Goal: Answer question/provide support: Answer question/provide support

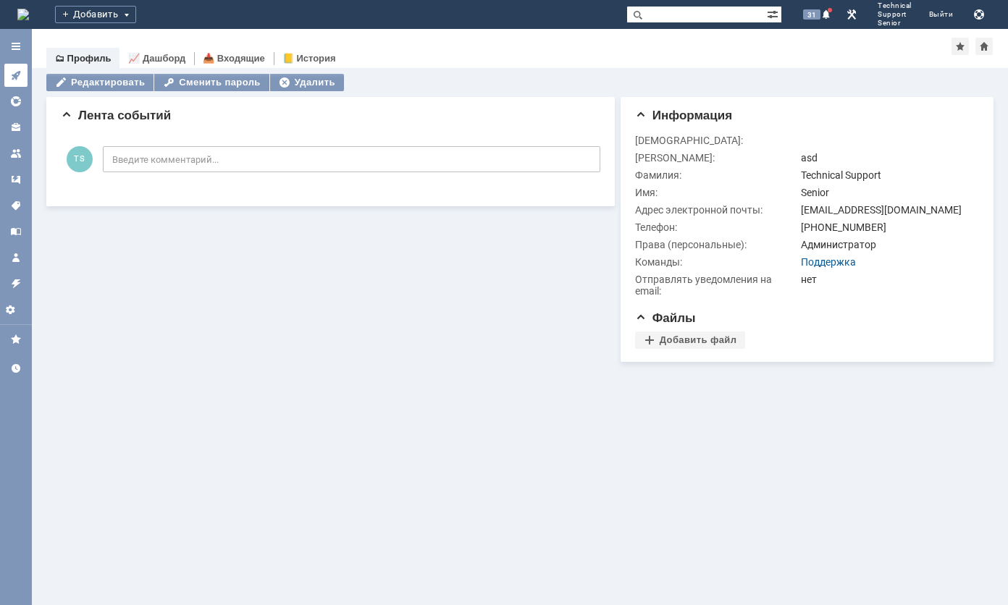
click at [10, 70] on icon at bounding box center [16, 75] width 12 height 12
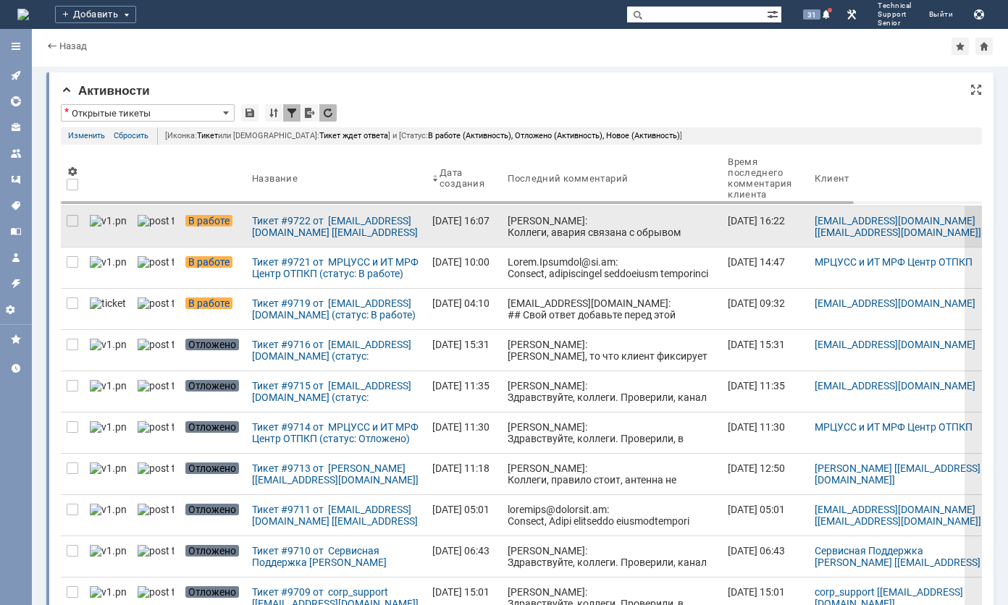
click at [507, 222] on div "[PERSON_NAME]: Коллеги, авария связана с обрывом магистральной ВОЛС в районе [G…" at bounding box center [611, 238] width 208 height 46
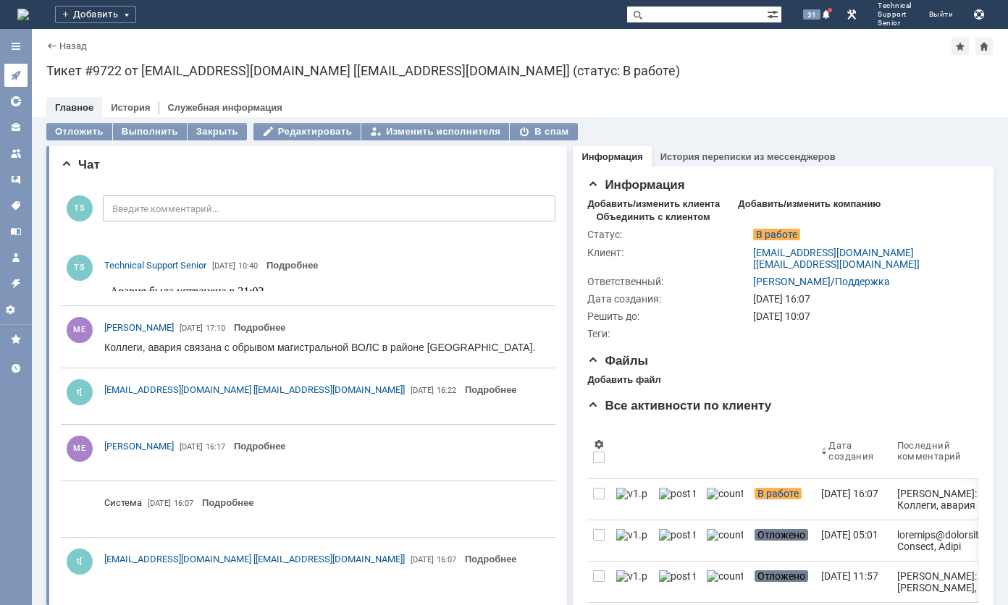
click at [20, 68] on link at bounding box center [15, 75] width 23 height 23
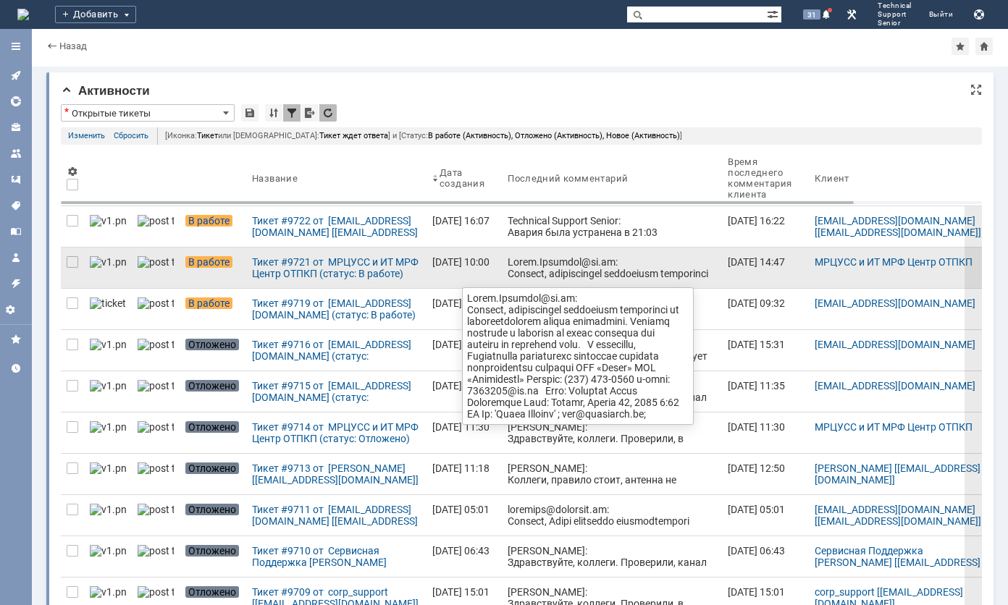
click at [510, 261] on div at bounding box center [611, 453] width 208 height 394
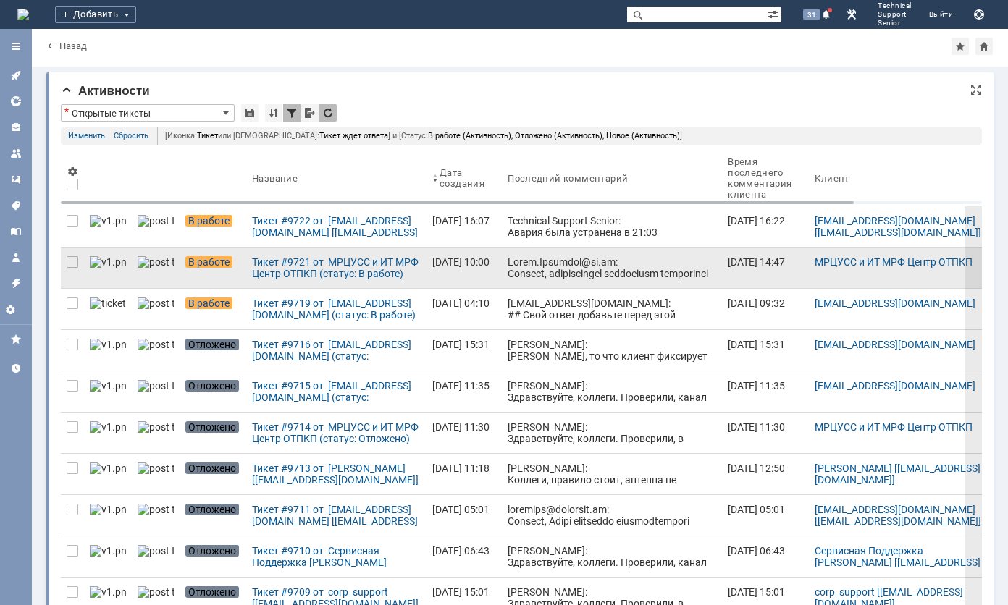
click at [525, 261] on div at bounding box center [611, 453] width 208 height 394
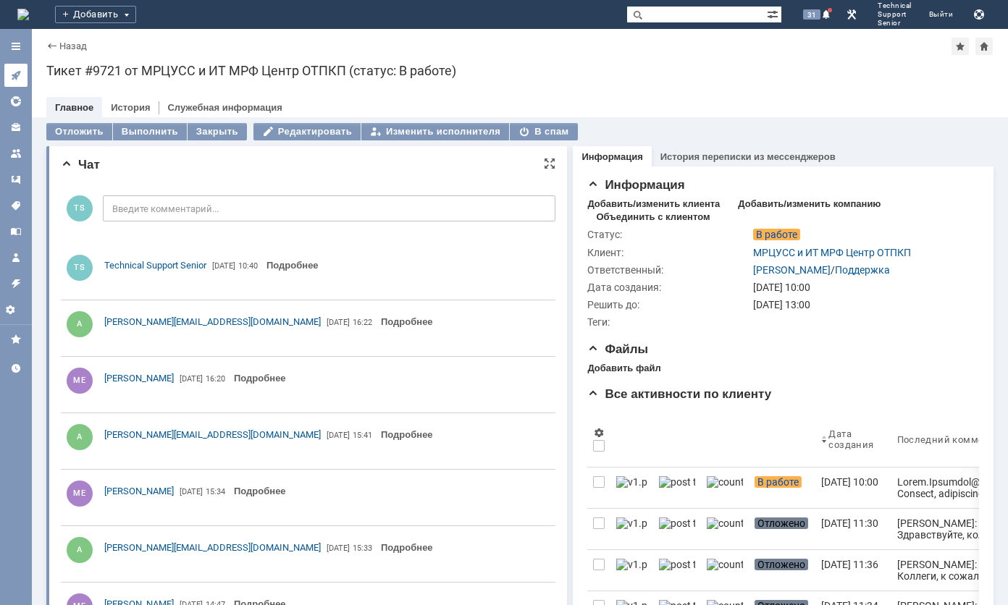
click at [19, 71] on icon at bounding box center [16, 75] width 12 height 12
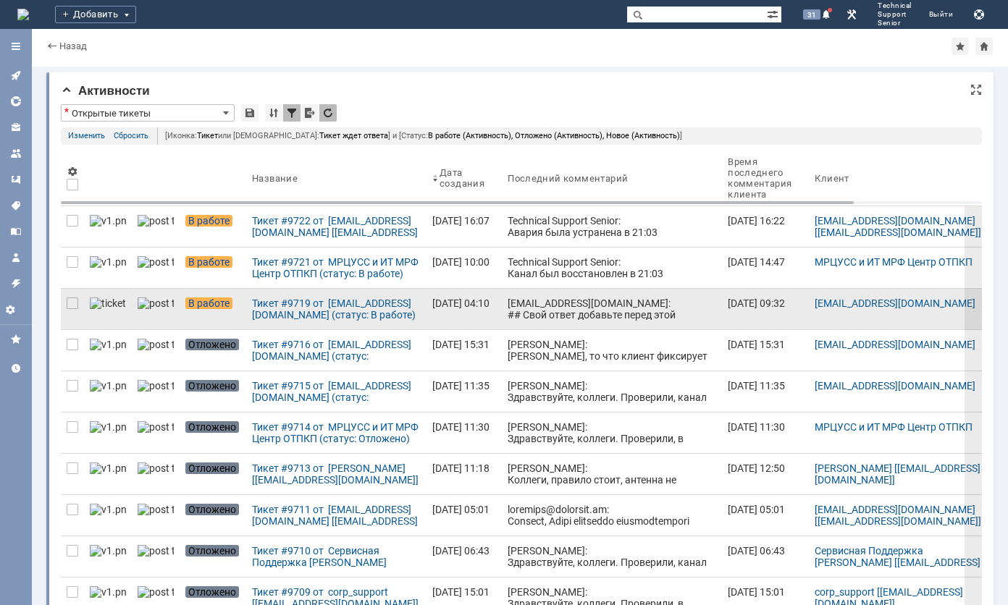
click at [514, 310] on div "[EMAIL_ADDRESS][DOMAIN_NAME]: ## Свой ответ добавьте перед этой строкой. Не уда…" at bounding box center [611, 540] width 208 height 486
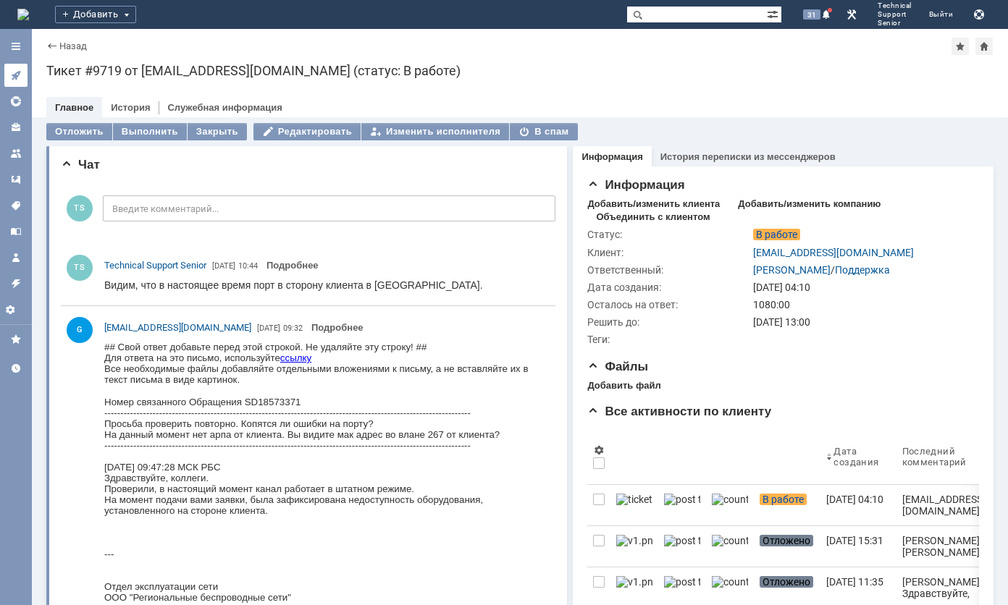
click at [17, 77] on icon at bounding box center [16, 75] width 12 height 12
